Goal: Information Seeking & Learning: Learn about a topic

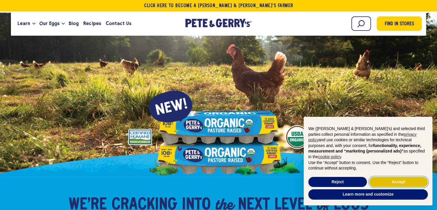
click at [311, 181] on button "Accept" at bounding box center [398, 182] width 59 height 10
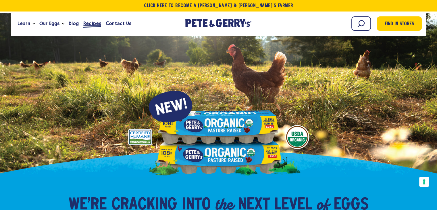
click at [91, 22] on span "Recipes" at bounding box center [92, 23] width 18 height 7
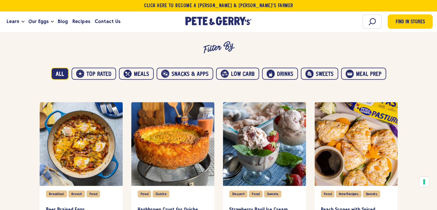
scroll to position [381, 0]
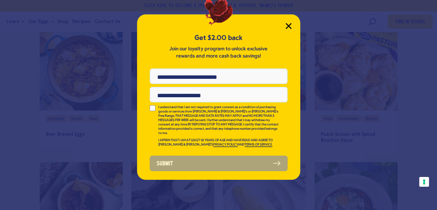
click at [289, 27] on icon "Close Modal" at bounding box center [289, 26] width 6 height 6
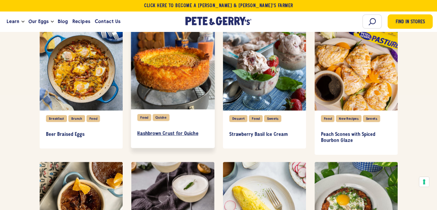
click at [165, 132] on h3 "Hashbrown Crust for Quiche" at bounding box center [172, 133] width 71 height 6
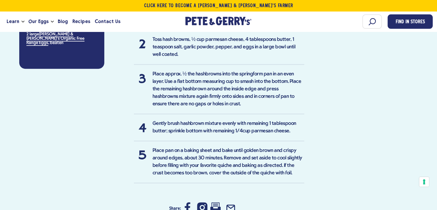
scroll to position [424, 0]
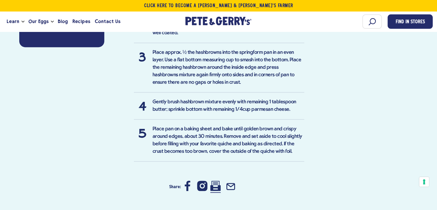
click at [215, 186] on icon at bounding box center [215, 186] width 10 height 10
drag, startPoint x: 215, startPoint y: 187, endPoint x: 355, endPoint y: 184, distance: 139.8
click at [215, 187] on icon at bounding box center [215, 186] width 10 height 10
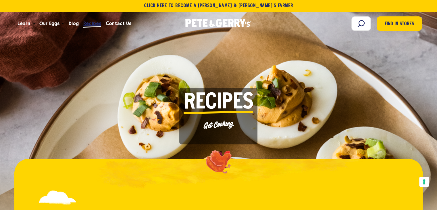
click at [93, 24] on span "Recipes" at bounding box center [92, 23] width 18 height 7
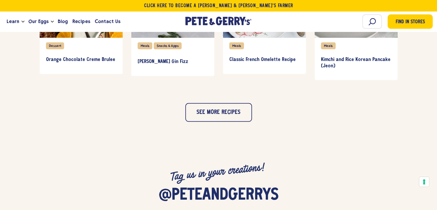
scroll to position [597, 0]
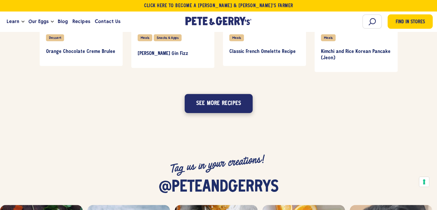
click at [211, 103] on button "See more recipes" at bounding box center [219, 103] width 68 height 19
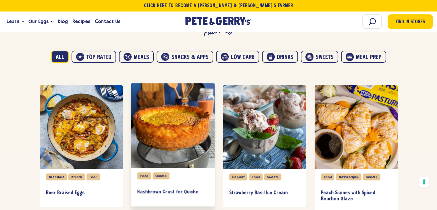
scroll to position [340, 0]
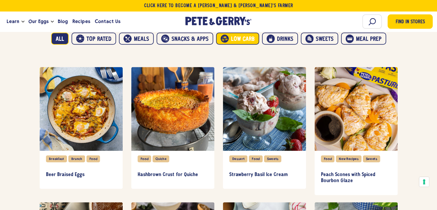
click at [241, 35] on button "Low carb" at bounding box center [237, 38] width 43 height 12
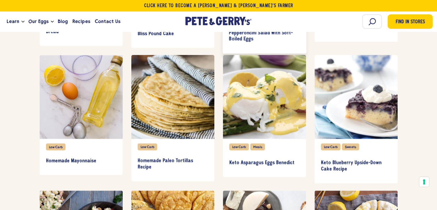
scroll to position [1318, 0]
